Goal: Task Accomplishment & Management: Use online tool/utility

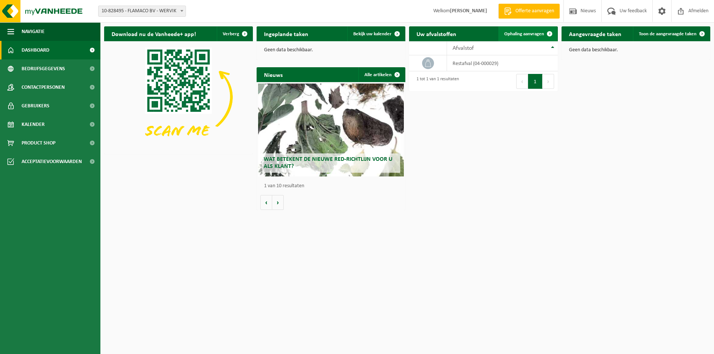
click at [521, 33] on span "Ophaling aanvragen" at bounding box center [524, 34] width 40 height 5
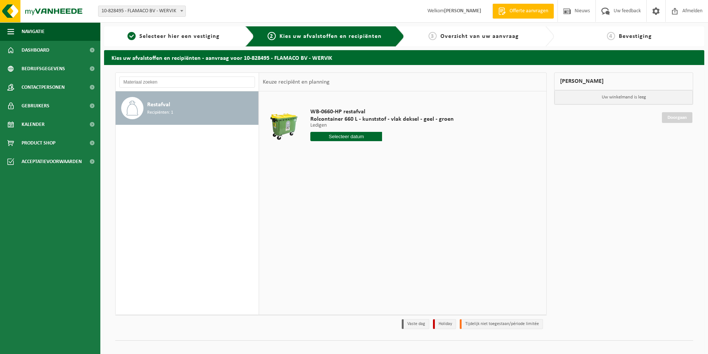
click at [352, 139] on input "text" at bounding box center [346, 136] width 72 height 9
click at [332, 226] on div "30" at bounding box center [330, 226] width 13 height 12
type input "Van [DATE]"
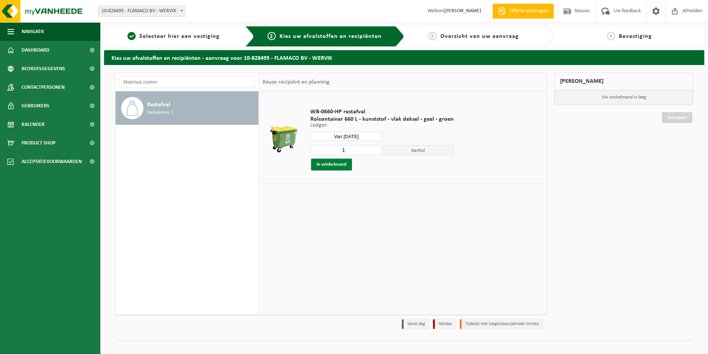
click at [338, 165] on button "In winkelmand" at bounding box center [331, 165] width 41 height 12
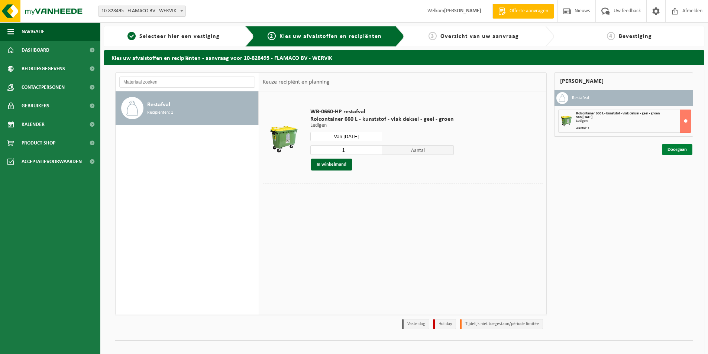
click at [682, 151] on link "Doorgaan" at bounding box center [677, 149] width 30 height 11
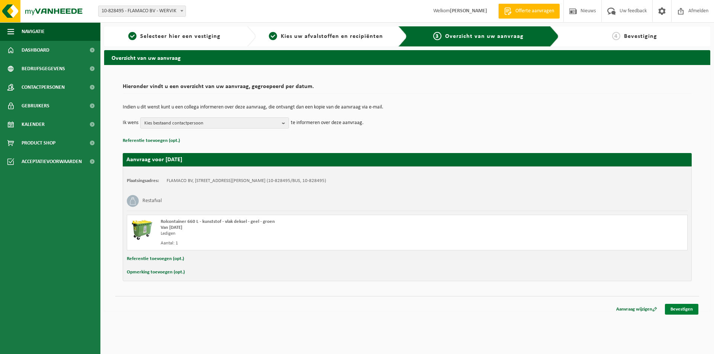
click at [682, 306] on link "Bevestigen" at bounding box center [681, 309] width 33 height 11
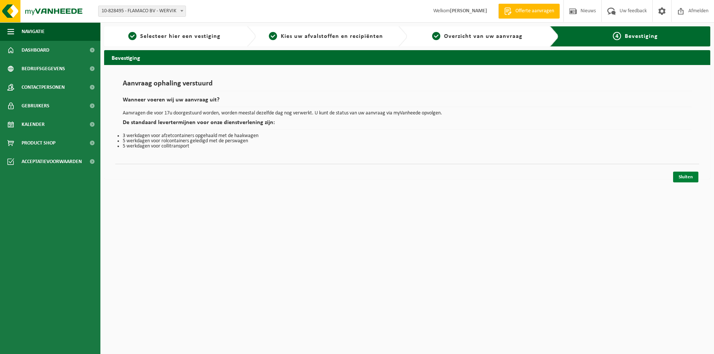
click at [689, 172] on link "Sluiten" at bounding box center [685, 177] width 25 height 11
